Goal: Navigation & Orientation: Find specific page/section

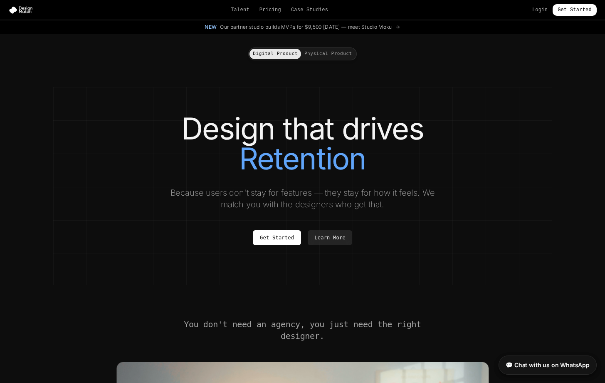
click at [339, 54] on button "Physical Product" at bounding box center [328, 54] width 54 height 10
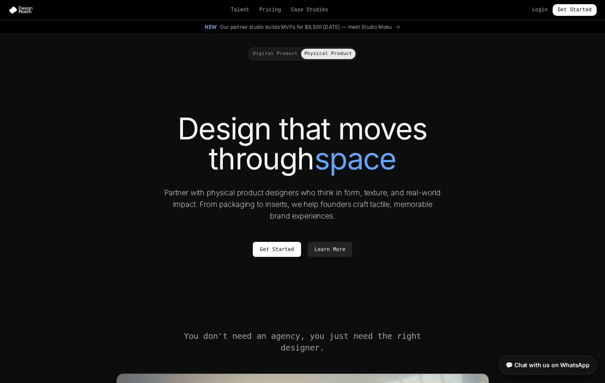
click at [267, 58] on button "Digital Product" at bounding box center [276, 54] width 52 height 10
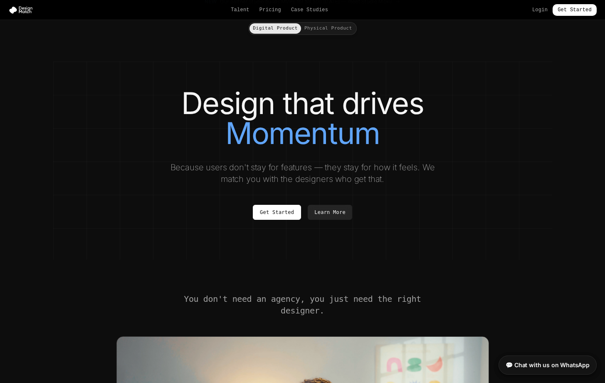
scroll to position [19, 0]
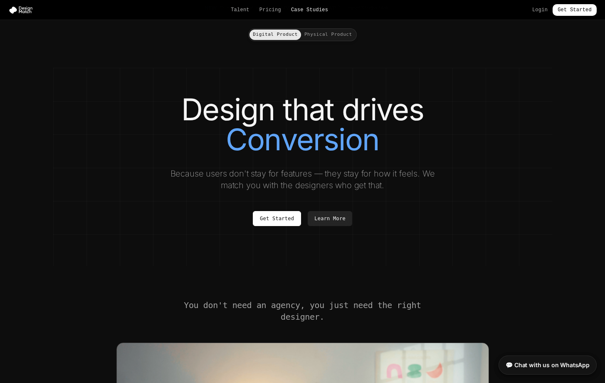
click at [305, 9] on link "Case Studies" at bounding box center [309, 10] width 37 height 7
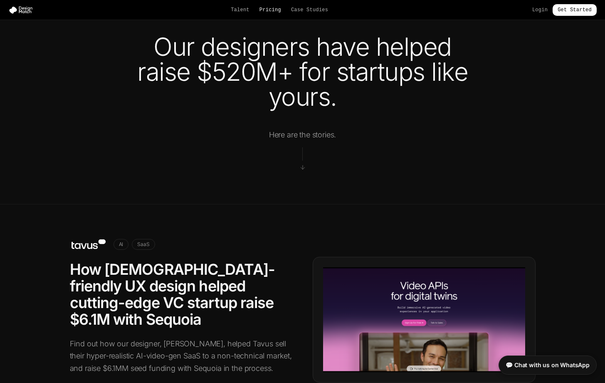
click at [268, 8] on link "Pricing" at bounding box center [271, 10] width 22 height 7
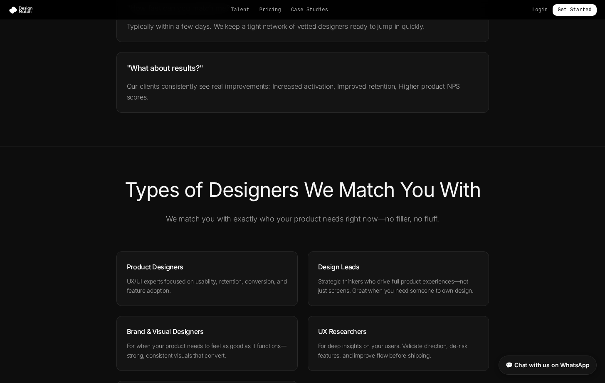
scroll to position [1029, 0]
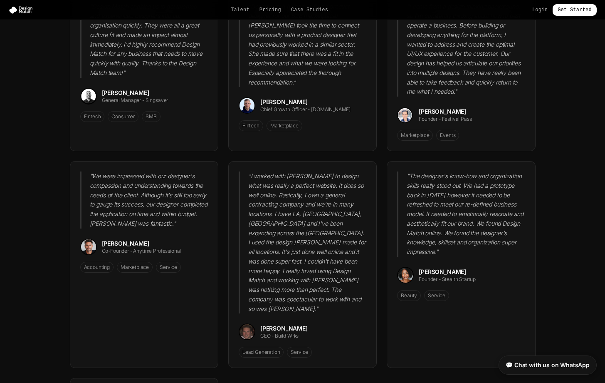
scroll to position [19, 0]
